Goal: Information Seeking & Learning: Learn about a topic

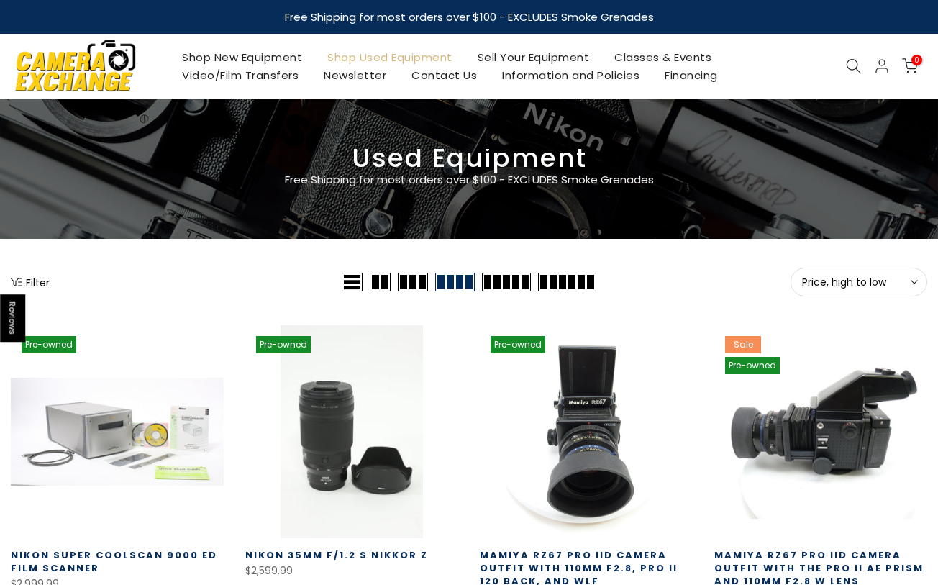
type input "**********"
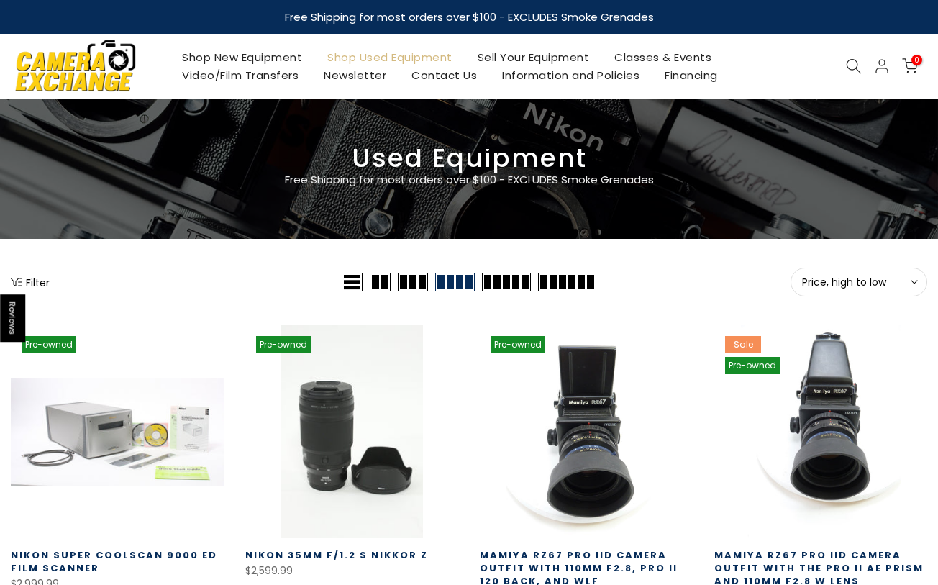
click at [887, 277] on span "Price, high to low" at bounding box center [859, 282] width 114 height 13
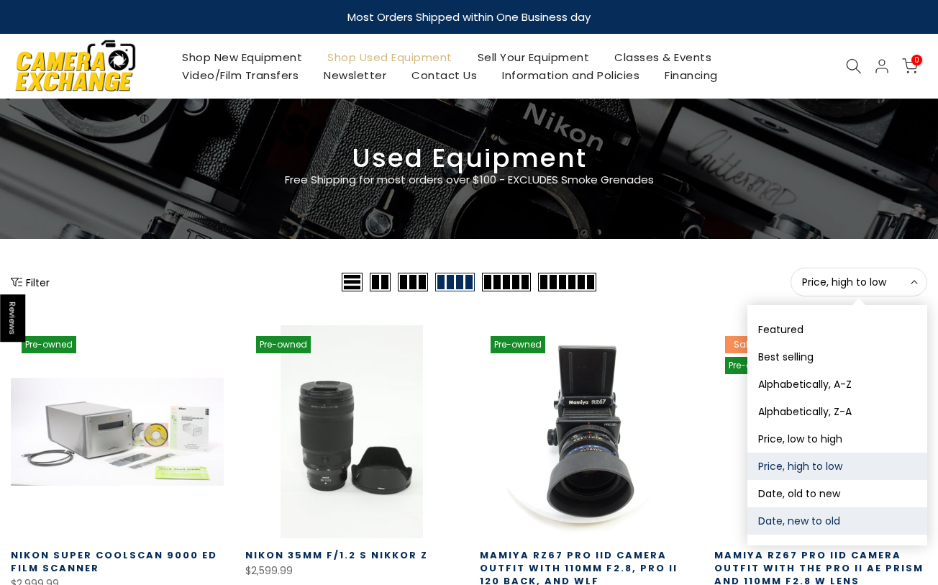
click at [829, 517] on button "Date, new to old" at bounding box center [837, 520] width 180 height 27
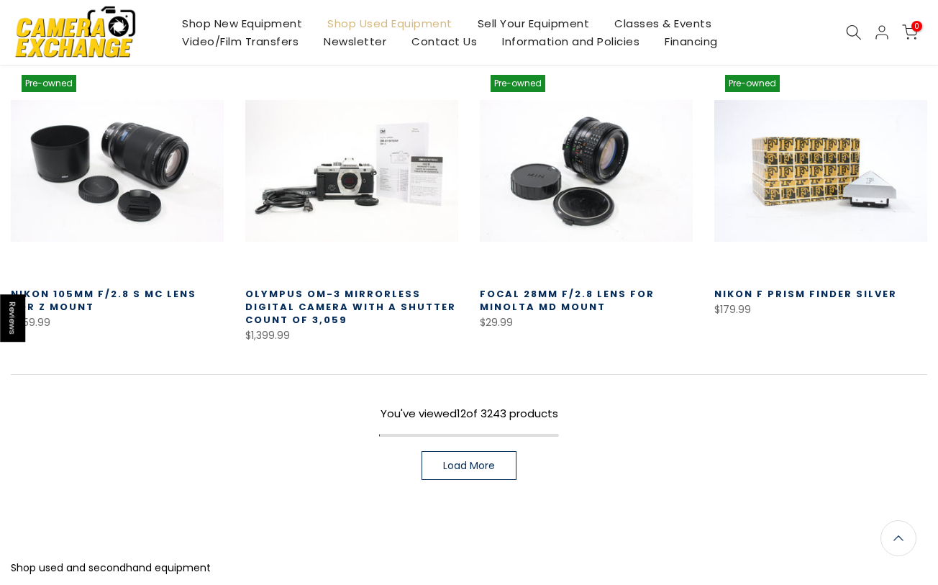
scroll to position [850, 0]
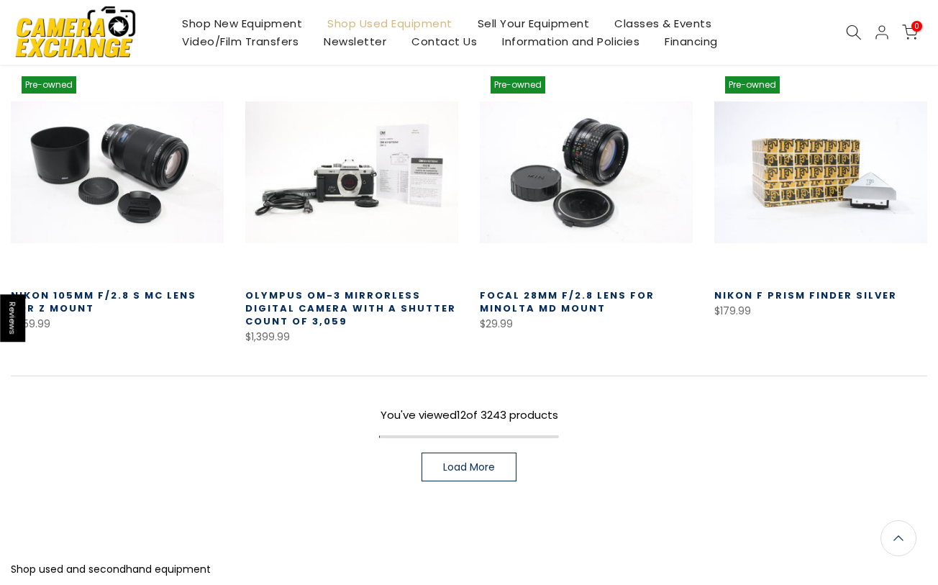
click at [469, 462] on span "Load More" at bounding box center [469, 467] width 52 height 10
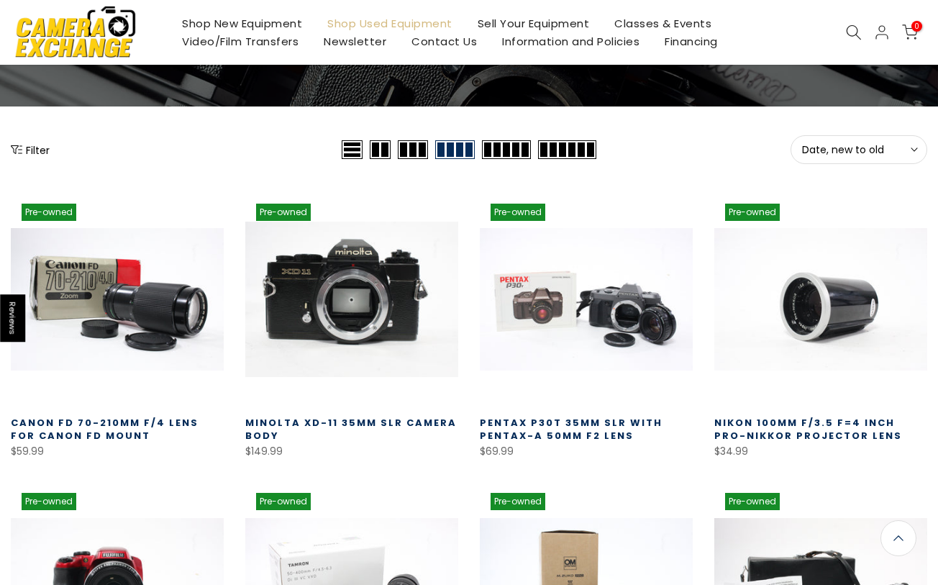
scroll to position [144, 0]
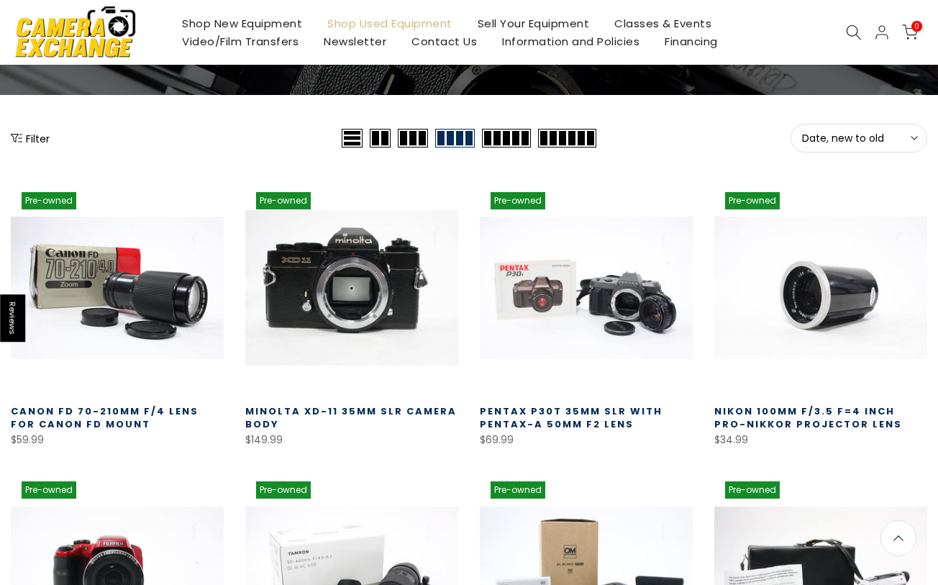
click at [324, 280] on link at bounding box center [351, 287] width 213 height 213
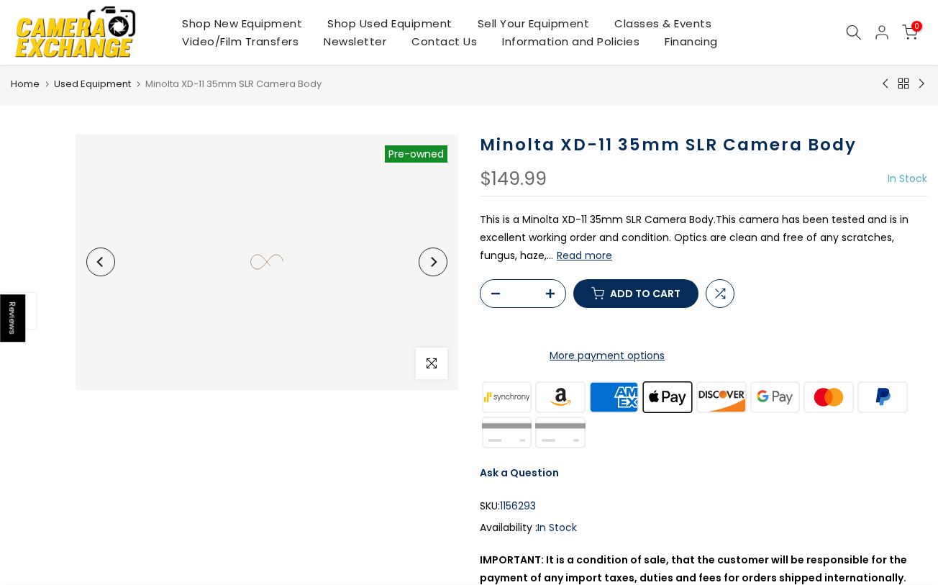
scroll to position [36, 0]
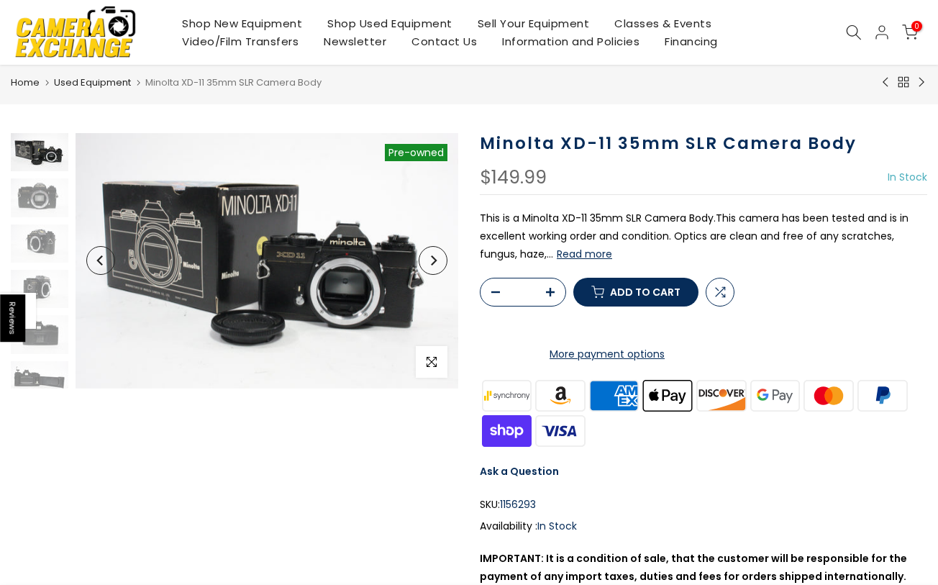
type input "**********"
click at [424, 260] on button "Next" at bounding box center [433, 260] width 29 height 29
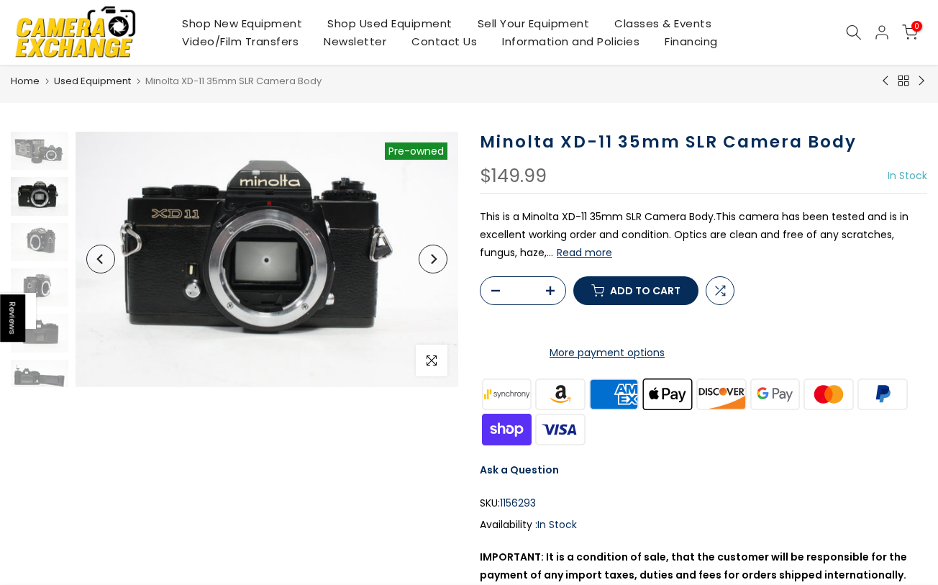
scroll to position [35, 0]
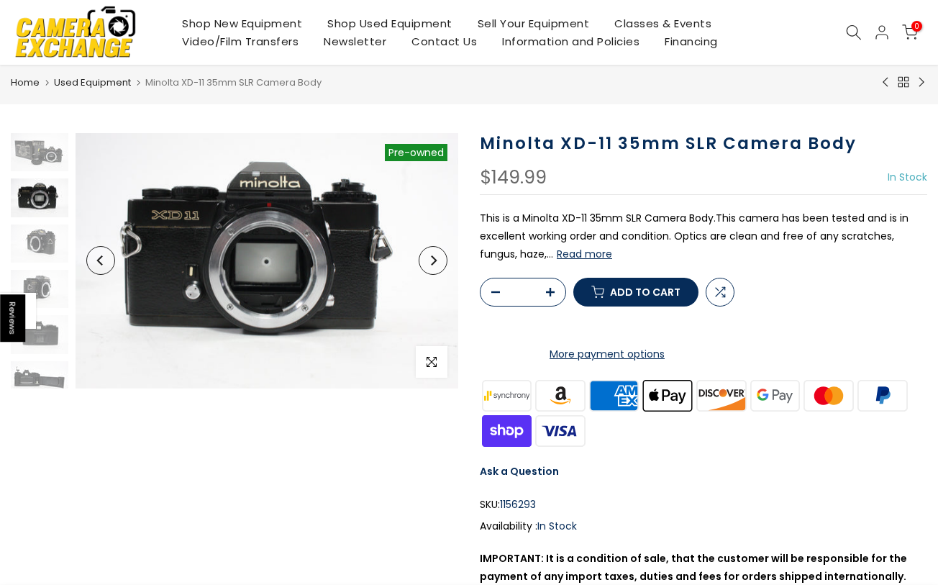
click at [424, 260] on button "Next" at bounding box center [433, 260] width 29 height 29
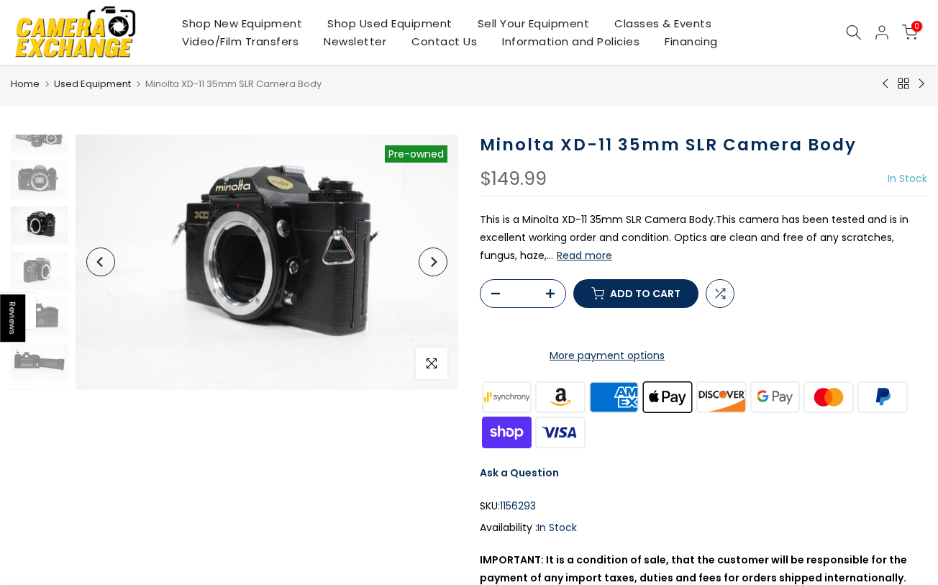
scroll to position [36, 0]
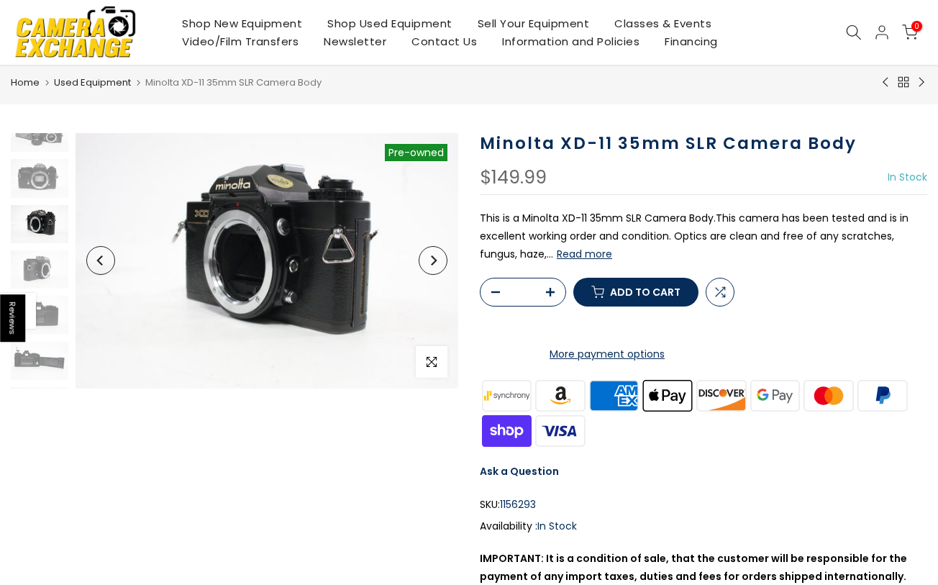
click at [424, 260] on button "Next" at bounding box center [433, 260] width 29 height 29
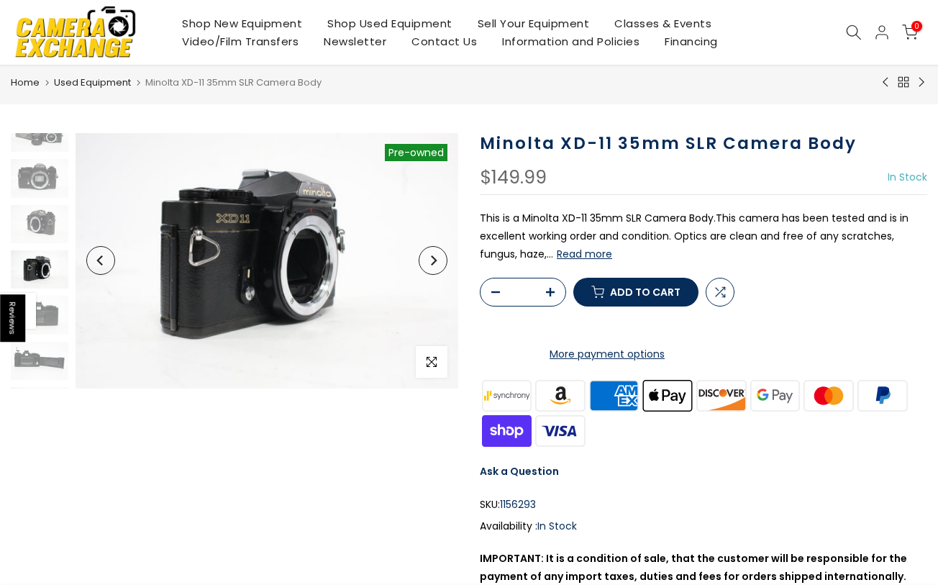
scroll to position [65, 0]
click at [424, 260] on button "Next" at bounding box center [433, 260] width 29 height 29
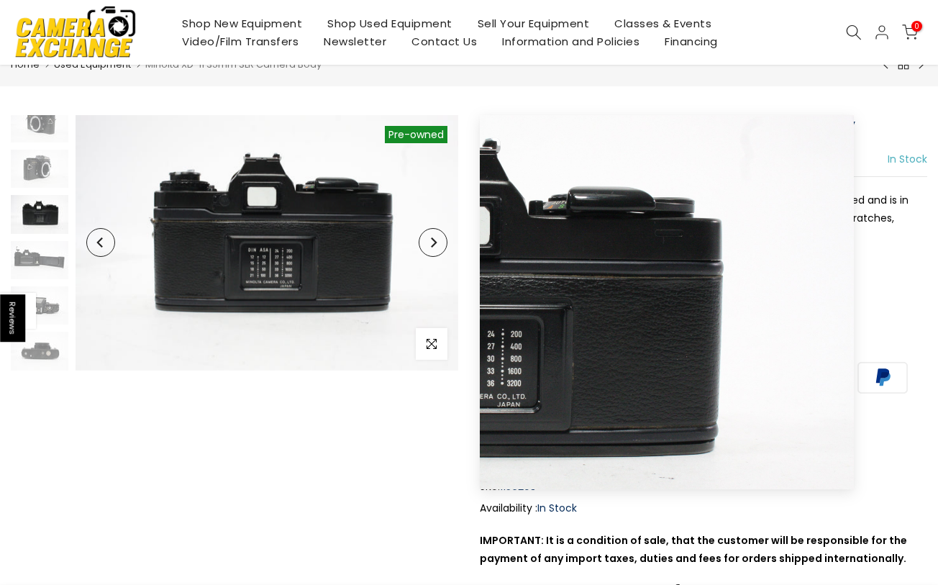
scroll to position [55, 0]
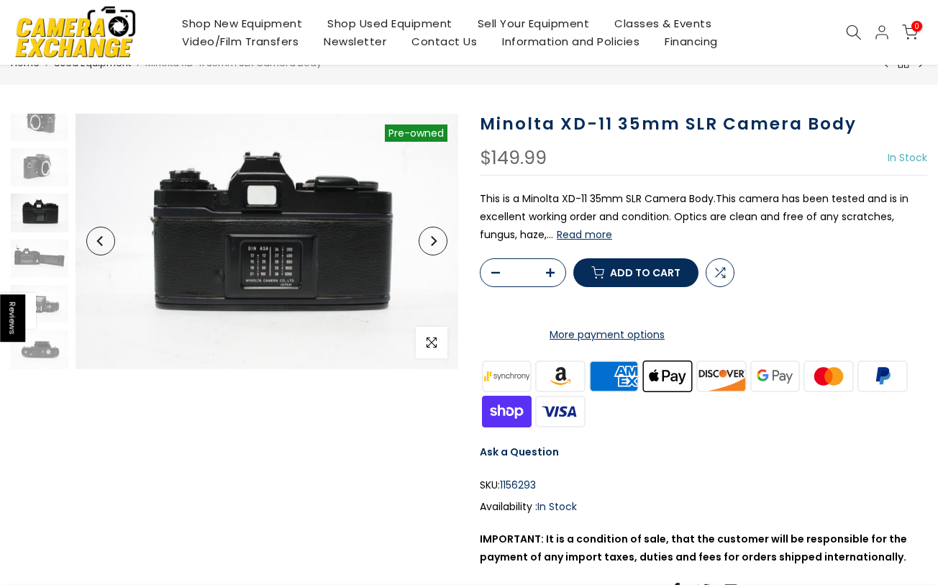
click at [586, 237] on button "Read more" at bounding box center [584, 234] width 55 height 13
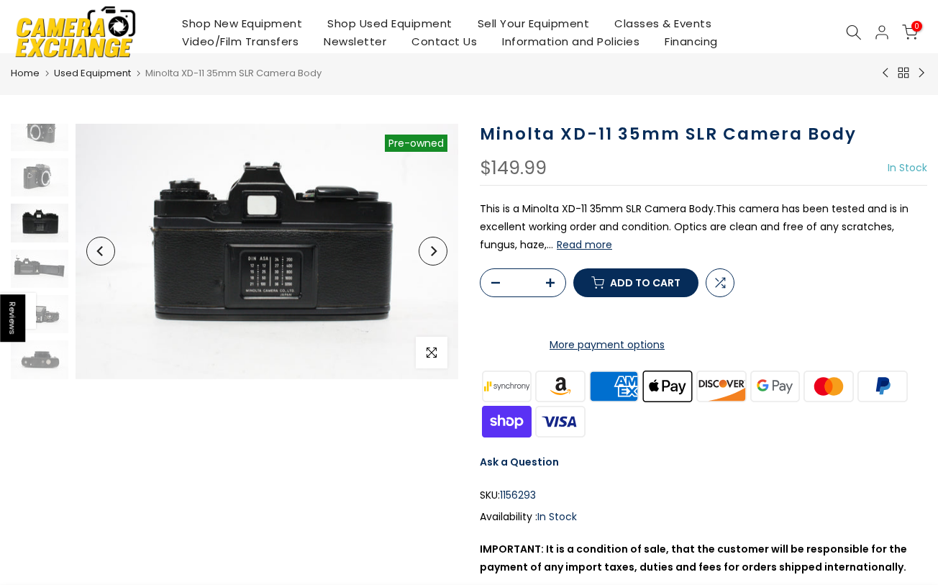
scroll to position [0, 0]
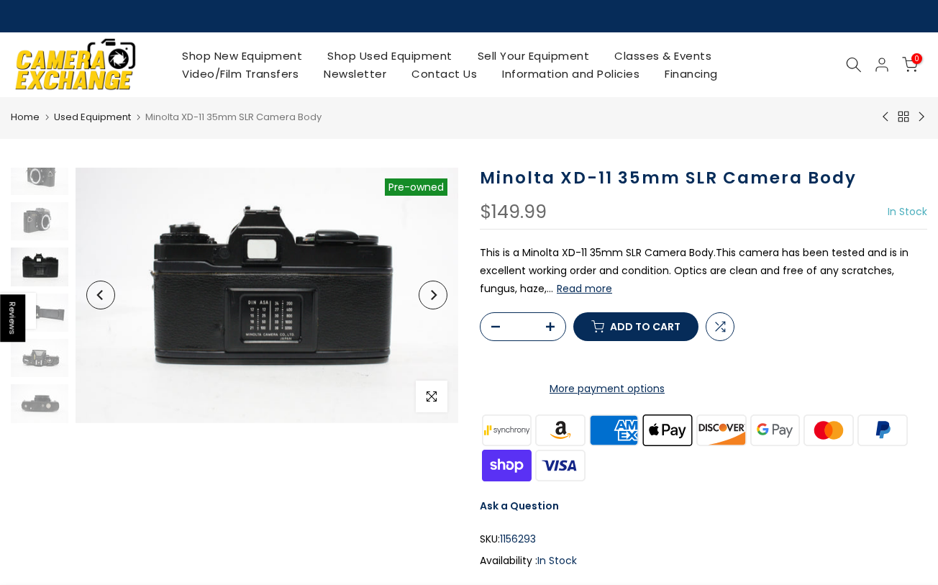
click at [432, 292] on icon "Next" at bounding box center [433, 295] width 10 height 10
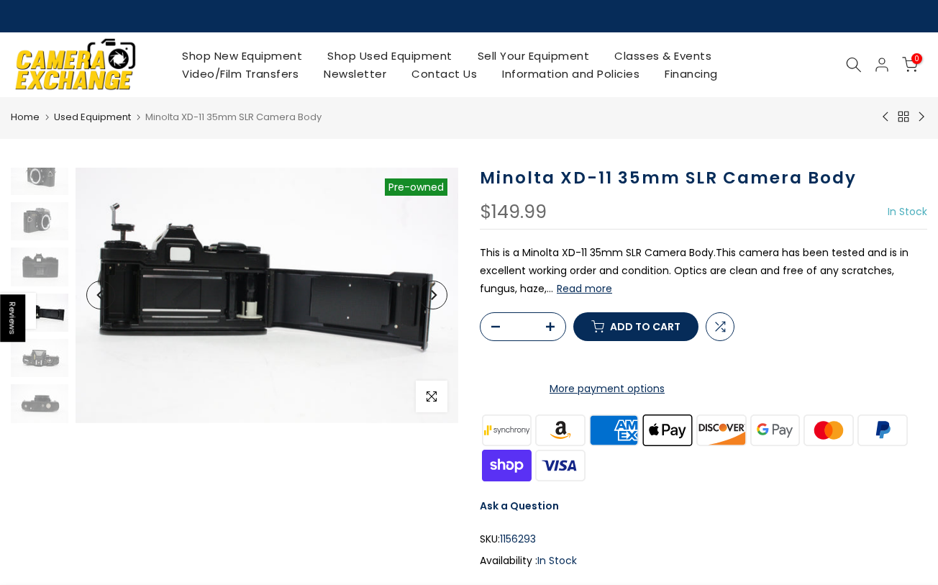
click at [432, 292] on icon "Next" at bounding box center [433, 295] width 10 height 10
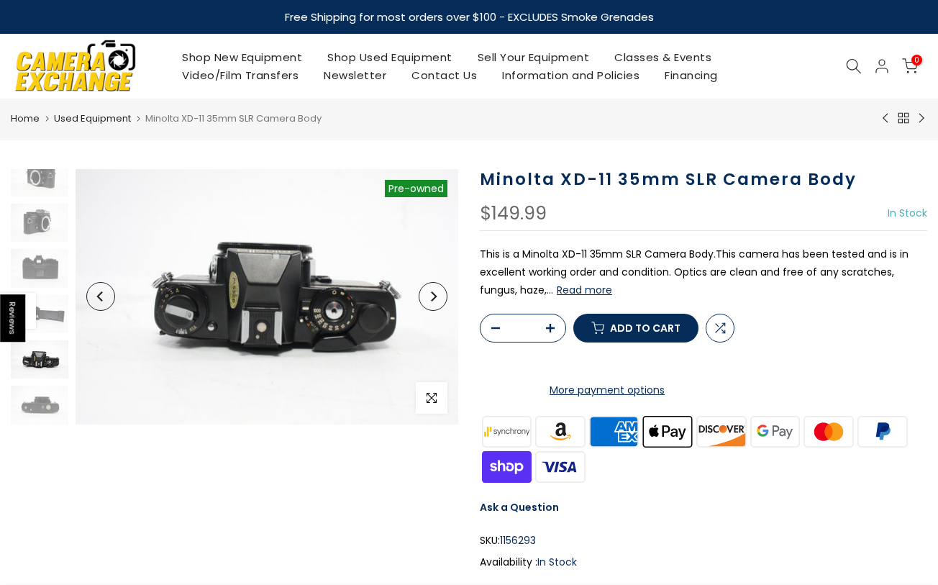
click at [656, 273] on p "This is a Minolta XD-11 35mm SLR Camera Body.This camera has been tested and is…" at bounding box center [703, 272] width 447 height 55
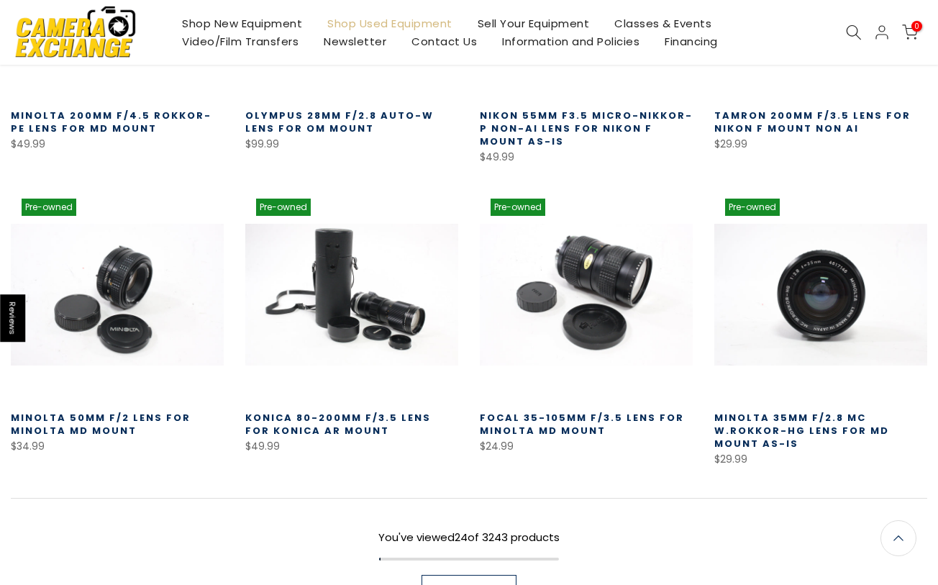
scroll to position [832, 0]
